Goal: Task Accomplishment & Management: Complete application form

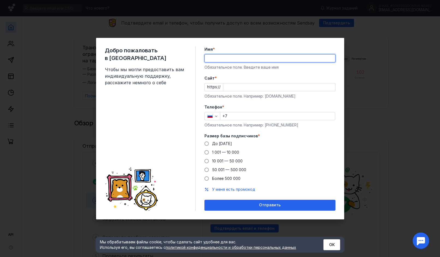
click at [261, 58] on input "Имя *" at bounding box center [270, 59] width 130 height 8
type input "G"
type input "U"
type input "[PERSON_NAME]"
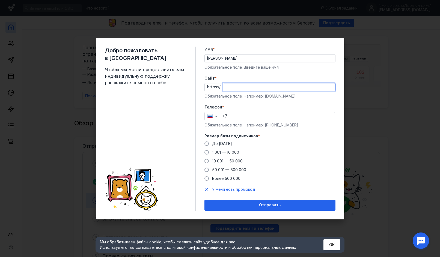
click at [235, 88] on input "Cайт *" at bounding box center [279, 87] width 112 height 8
type input "з"
type input "[DOMAIN_NAME]"
click at [246, 113] on input "+7" at bounding box center [277, 116] width 115 height 8
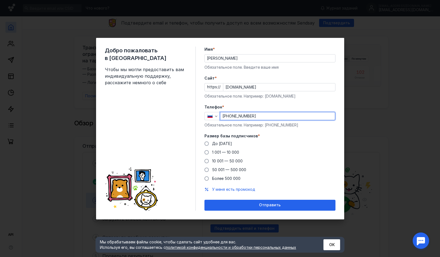
click at [368, 116] on div "Добро пожаловать в Sendsay Чтобы мы могли предоставить вам индивидуальную подде…" at bounding box center [220, 128] width 440 height 257
click at [388, 123] on div "Добро пожаловать в Sendsay Чтобы мы могли предоставить вам индивидуальную подде…" at bounding box center [220, 128] width 440 height 257
click at [438, 118] on div "Добро пожаловать в Sendsay Чтобы мы могли предоставить вам индивидуальную подде…" at bounding box center [220, 128] width 440 height 257
type input "[PHONE_NUMBER]"
click at [224, 152] on span "1 001 — 10 000" at bounding box center [225, 152] width 27 height 5
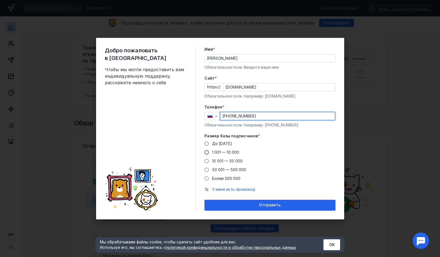
click at [0, 0] on input "1 001 — 10 000" at bounding box center [0, 0] width 0 height 0
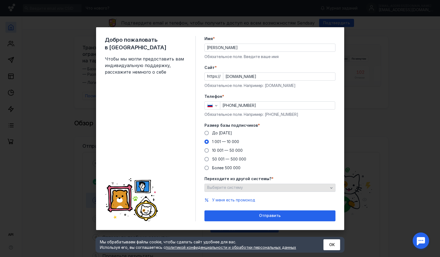
click at [291, 185] on div "Выберите систему" at bounding box center [269, 188] width 131 height 8
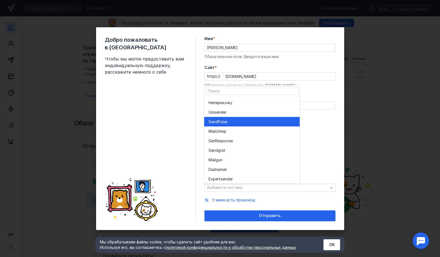
click at [225, 121] on span "e" at bounding box center [226, 121] width 2 height 5
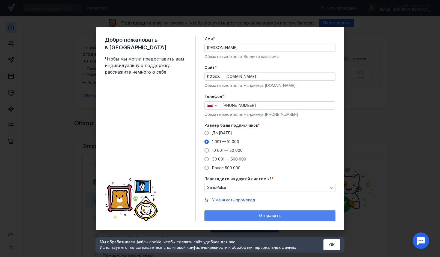
click at [265, 217] on span "Отправить" at bounding box center [270, 216] width 22 height 5
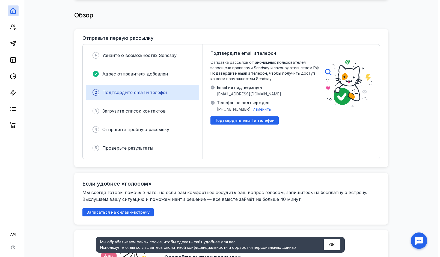
scroll to position [109, 0]
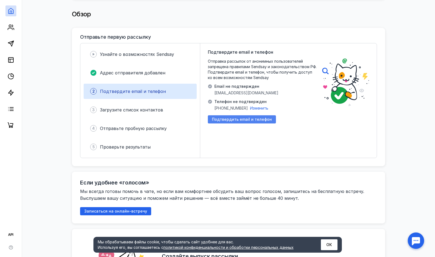
click at [233, 117] on span "Подтвердить email и телефон" at bounding box center [242, 119] width 60 height 5
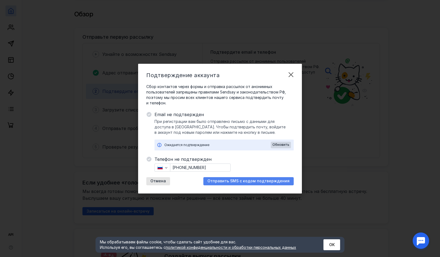
click at [234, 183] on span "Отправить SMS с кодом подтверждения" at bounding box center [248, 181] width 82 height 5
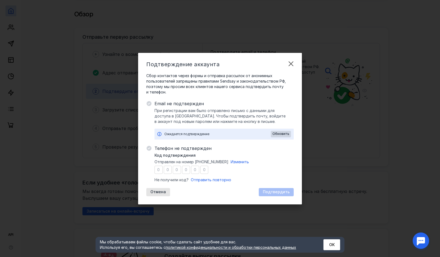
type input "9"
type input "6"
type input "4"
type input "2"
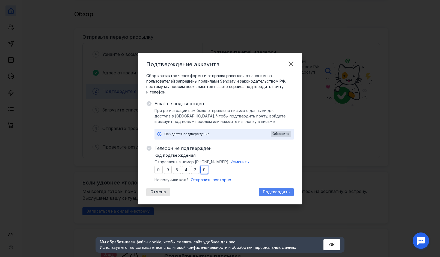
type input "9"
click at [267, 190] on span "Подтвердить" at bounding box center [276, 192] width 27 height 5
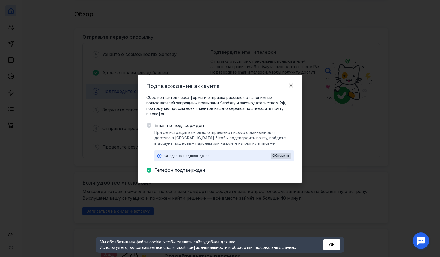
click at [177, 127] on span "Email не подтвержден" at bounding box center [223, 125] width 139 height 7
click at [274, 154] on span "Обновить" at bounding box center [280, 156] width 17 height 4
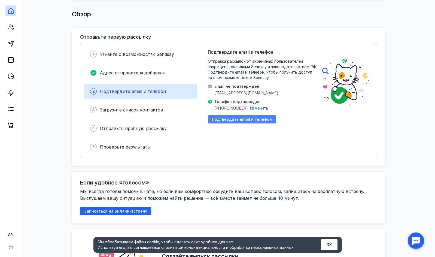
click at [258, 118] on span "Подтвердить email и телефон" at bounding box center [242, 119] width 60 height 5
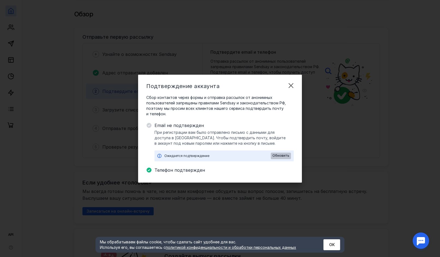
click at [279, 156] on span "Обновить" at bounding box center [280, 156] width 17 height 4
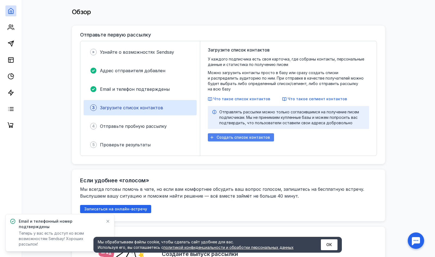
click at [259, 135] on span "Создать список контактов" at bounding box center [243, 137] width 53 height 5
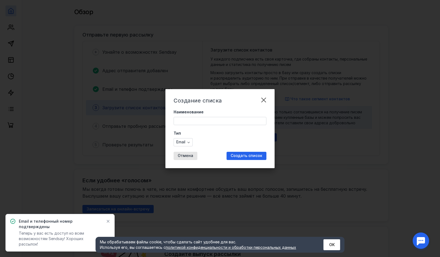
click at [200, 123] on input "Наименование" at bounding box center [220, 121] width 92 height 8
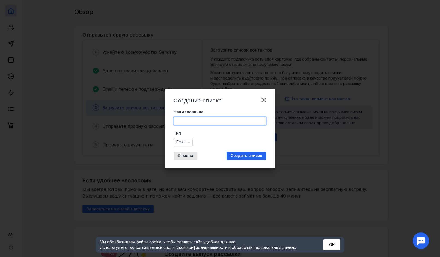
type input "!"
type input "1"
click at [247, 158] on span "Создать список" at bounding box center [246, 156] width 32 height 5
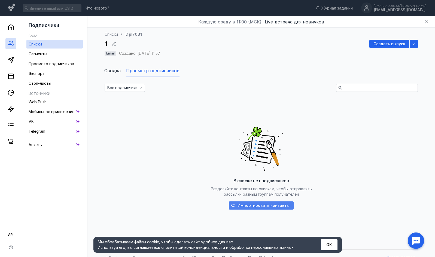
click at [252, 204] on span "Импортировать контакты" at bounding box center [264, 205] width 52 height 5
